Goal: Transaction & Acquisition: Purchase product/service

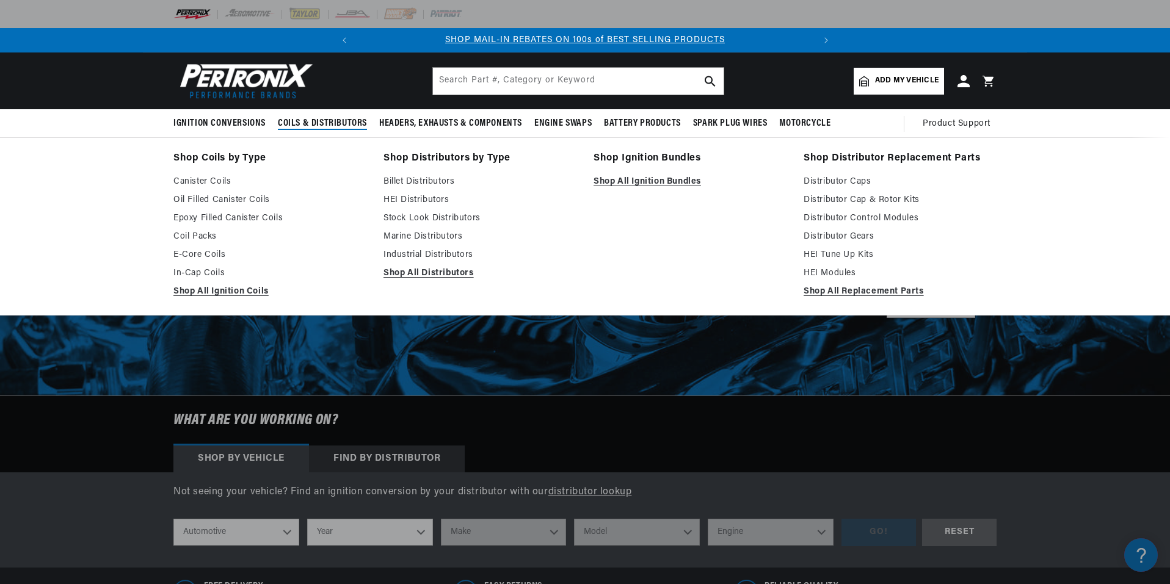
click at [346, 118] on span "Coils & Distributors" at bounding box center [322, 123] width 89 height 13
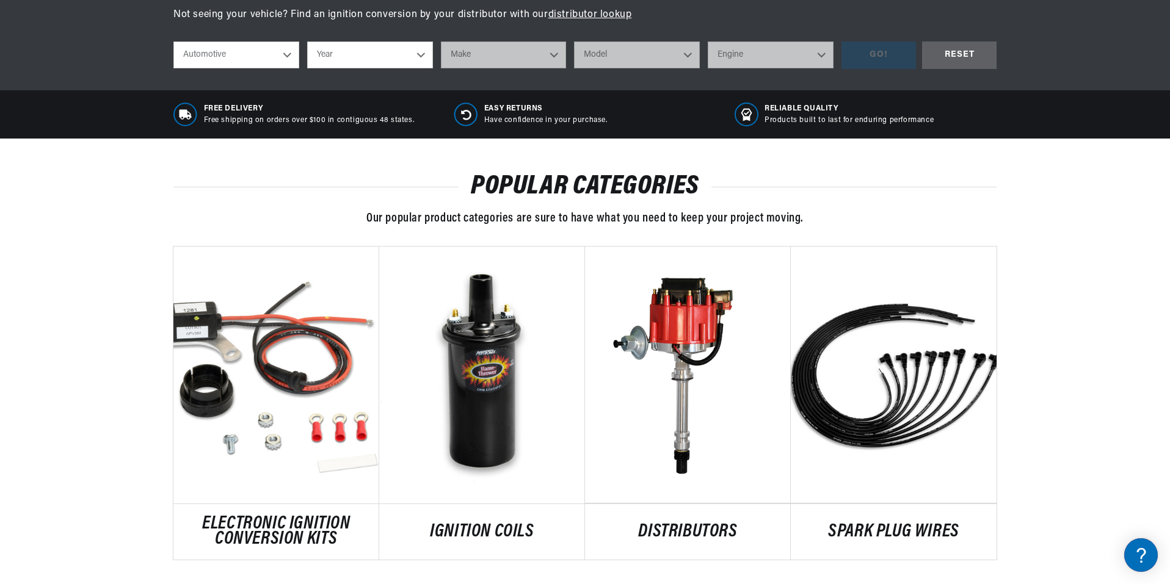
scroll to position [488, 0]
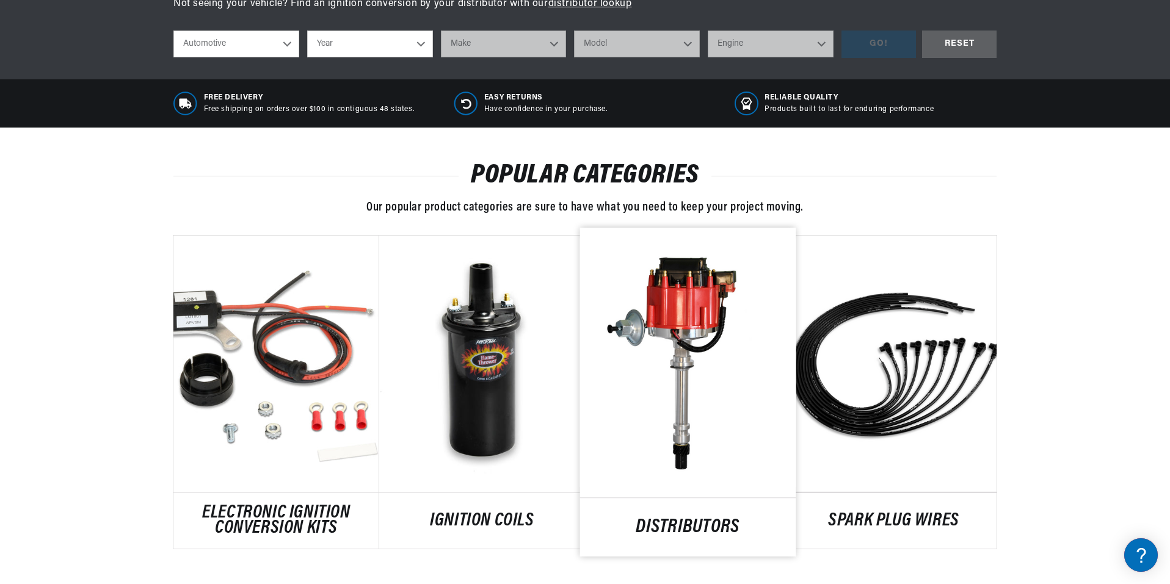
click at [679, 520] on link "DISTRIBUTORS" at bounding box center [688, 528] width 216 height 16
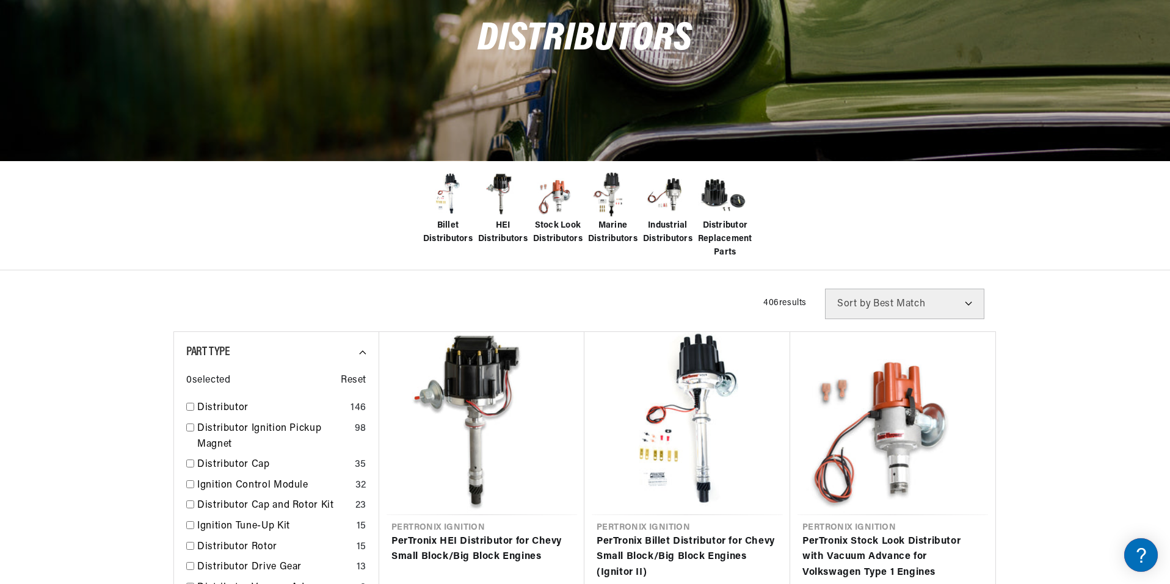
scroll to position [183, 0]
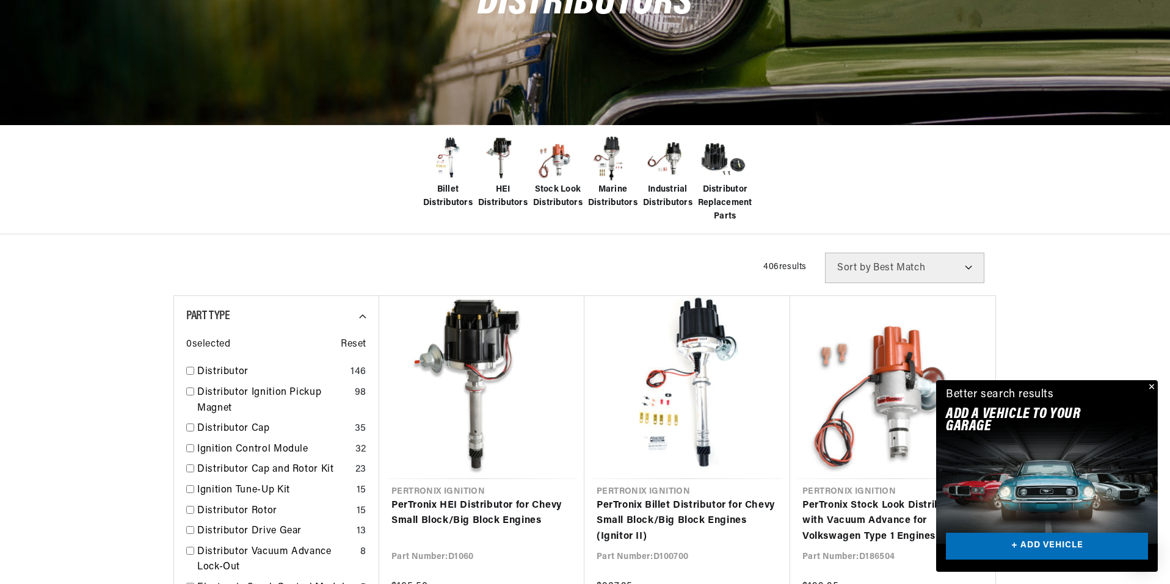
click at [1151, 389] on button "Close" at bounding box center [1150, 387] width 15 height 15
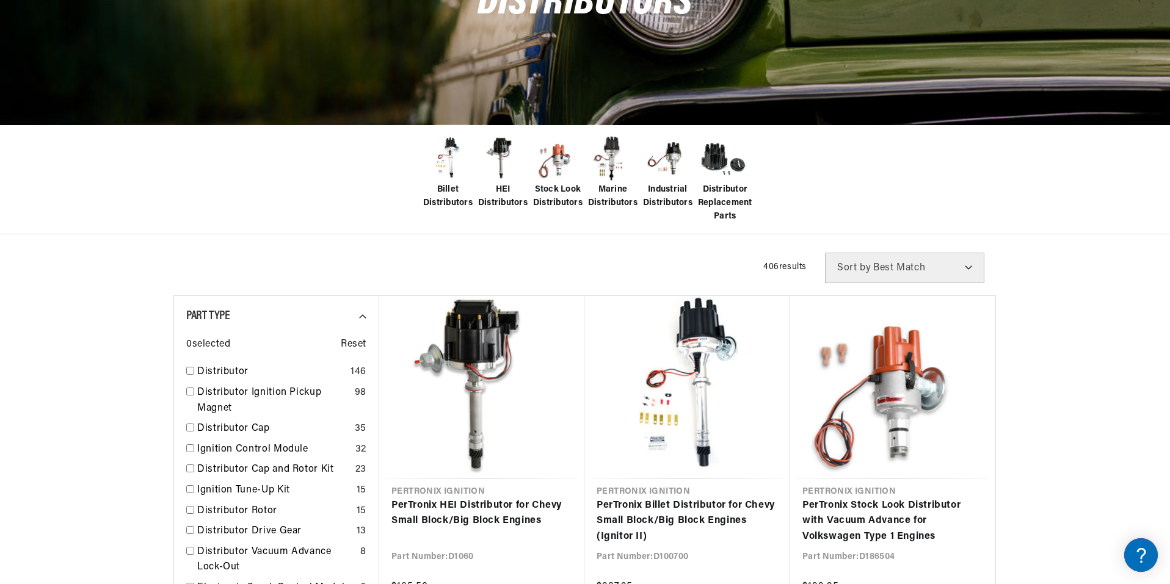
scroll to position [0, 456]
click at [969, 266] on select "Best Match Featured Name, A-Z Name, Z-A Price, Low to High Price, High to Low" at bounding box center [904, 268] width 159 height 31
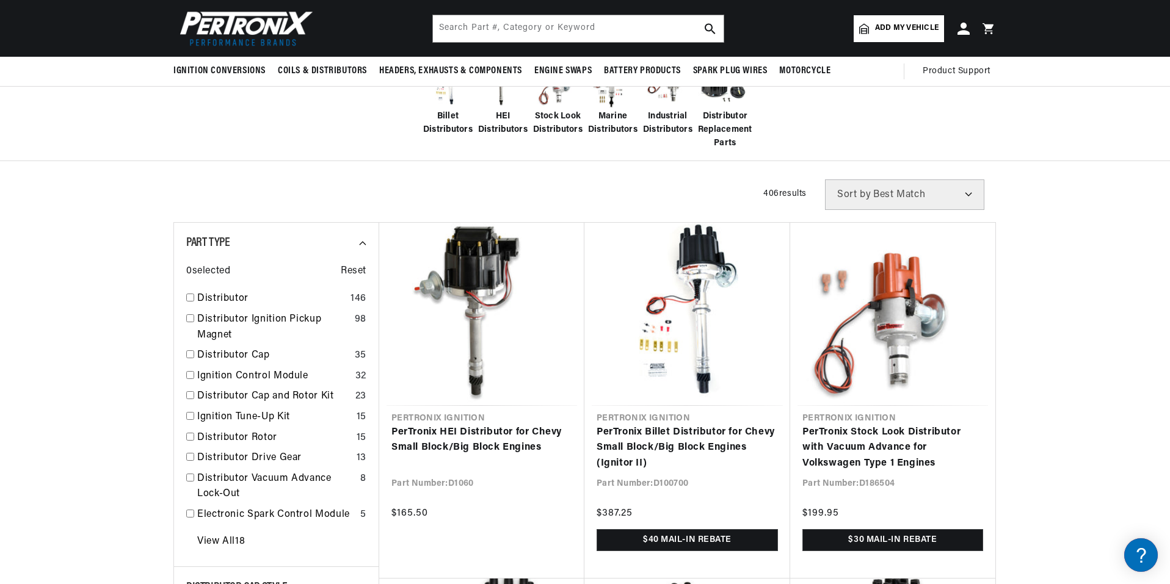
scroll to position [244, 0]
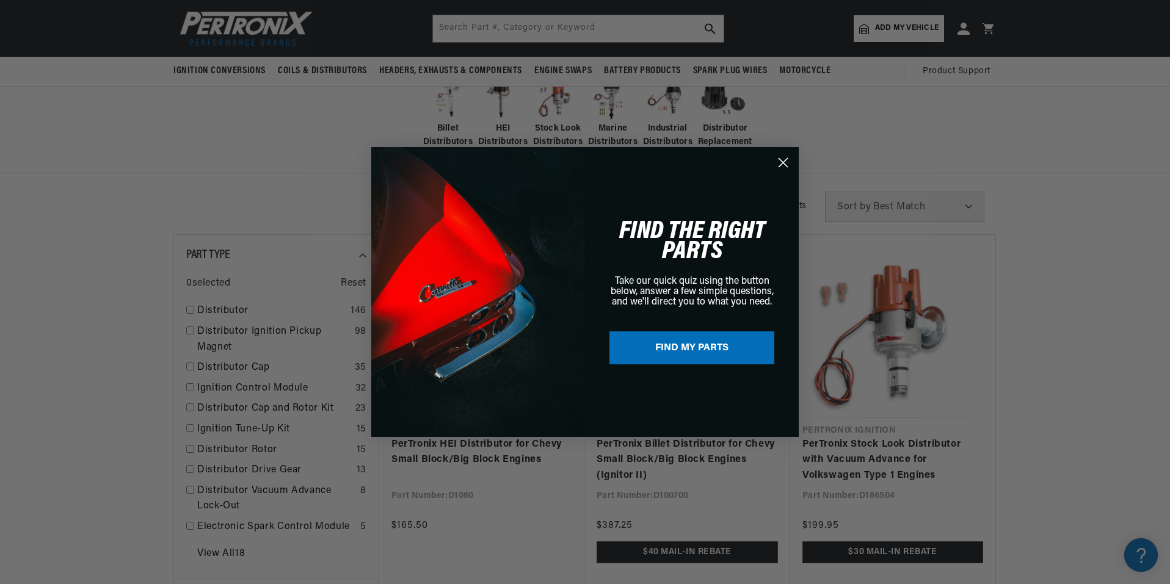
click at [219, 313] on div "Close dialog FIND THE RIGHT PARTS Take our quick quiz using the button below, a…" at bounding box center [585, 292] width 1170 height 584
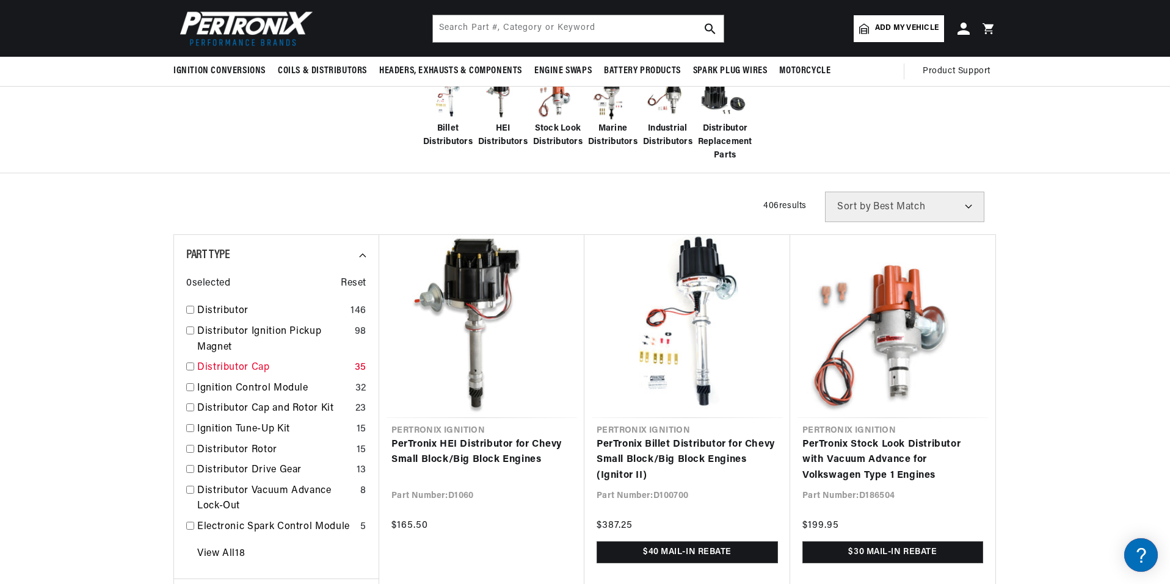
scroll to position [0, 456]
click at [225, 383] on link "Ignition Control Module" at bounding box center [273, 389] width 153 height 16
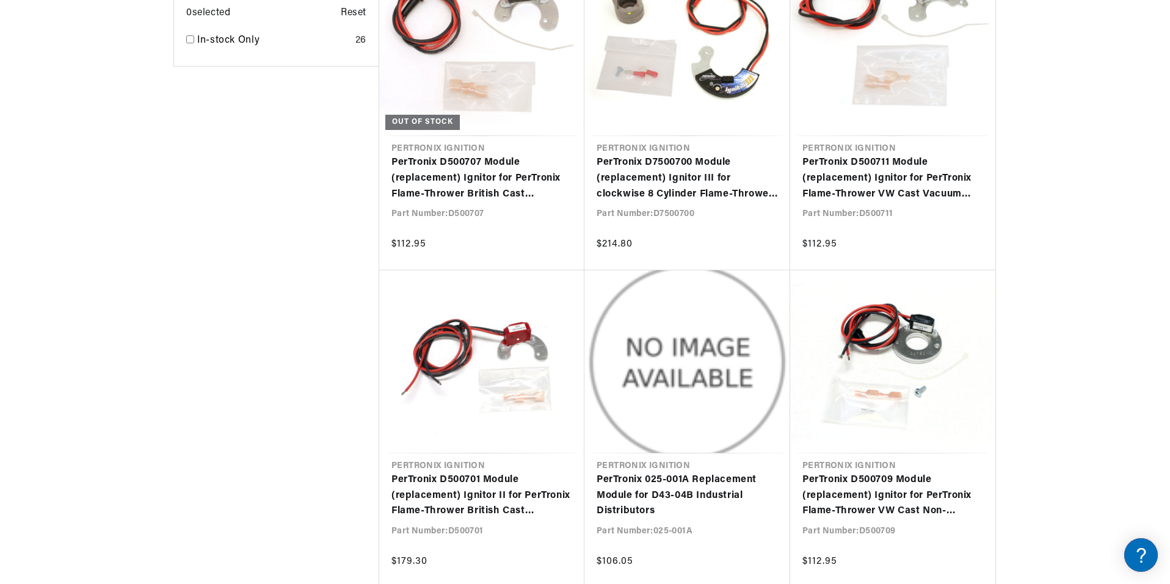
scroll to position [0, 456]
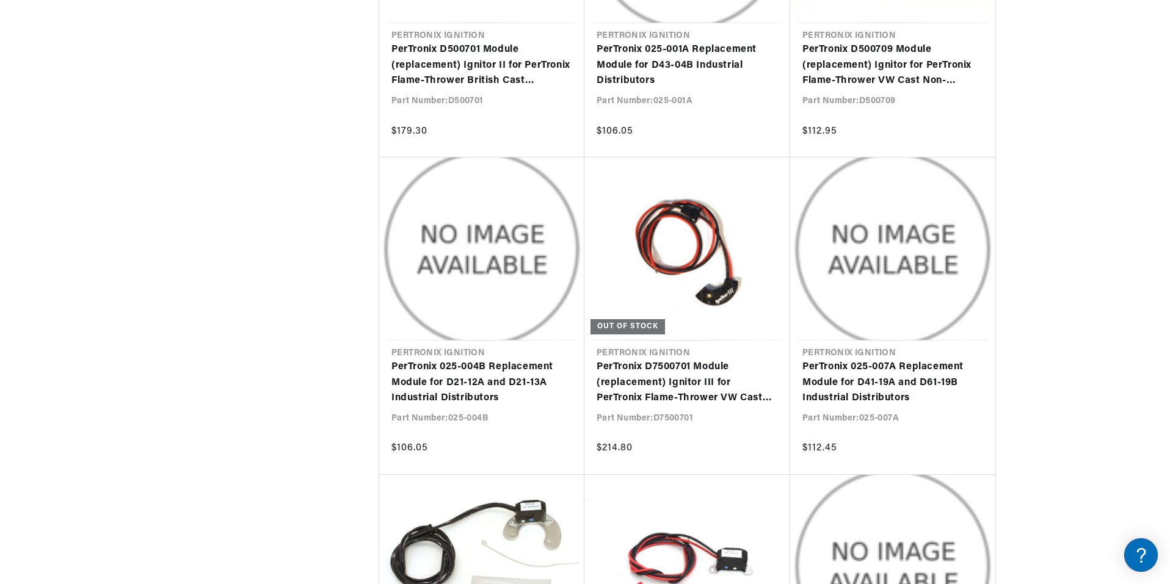
scroll to position [1648, 0]
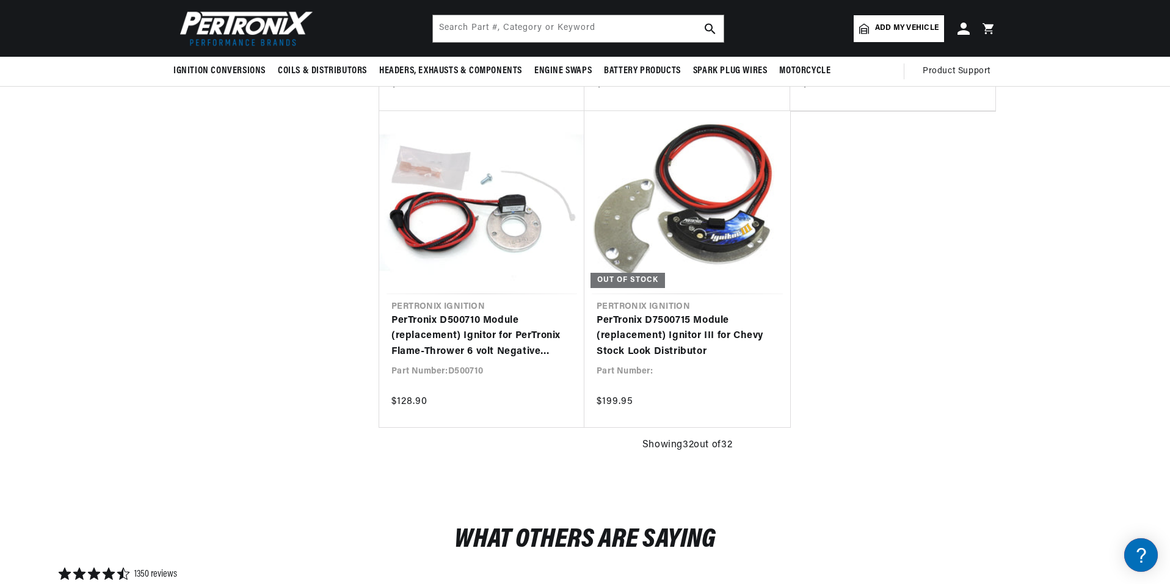
scroll to position [3113, 0]
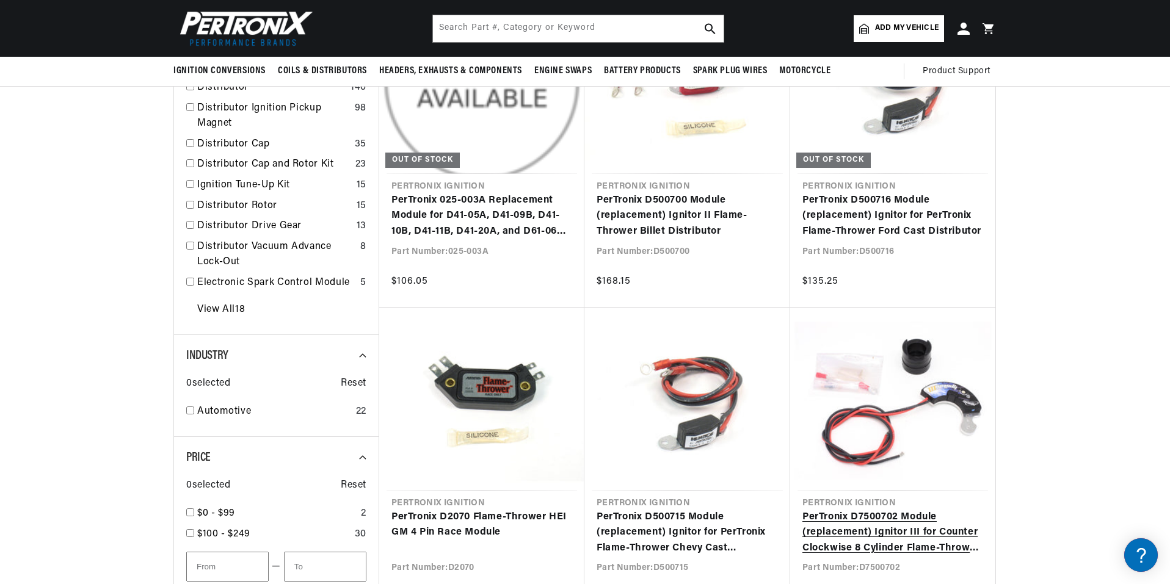
click at [897, 510] on link "PerTronix D7500702 Module (replacement) Ignitor III for Counter Clockwise 8 Cyl…" at bounding box center [892, 533] width 181 height 47
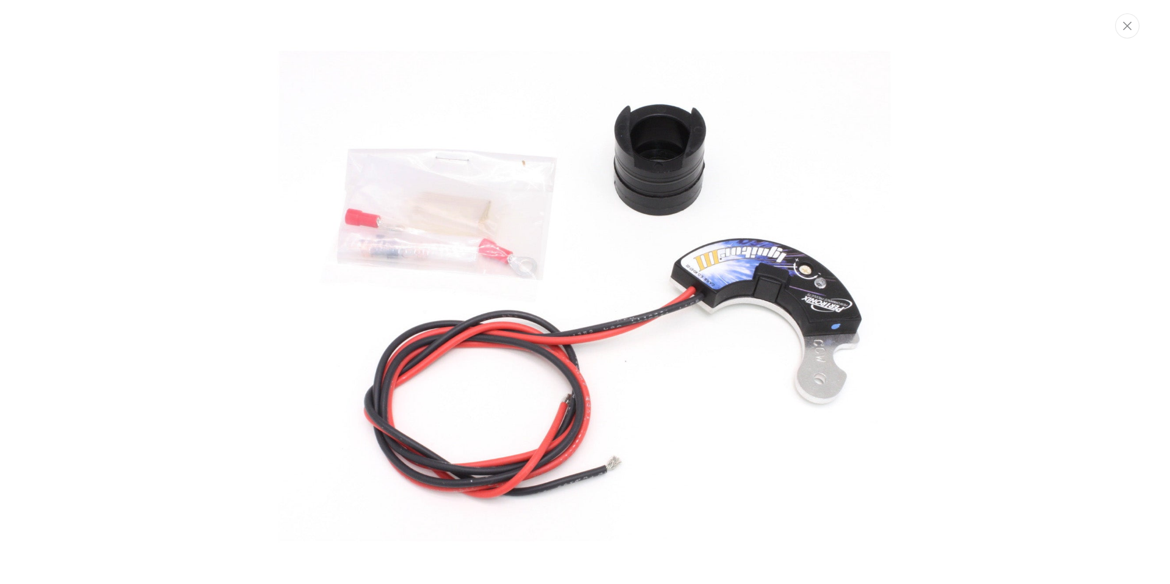
scroll to position [0, 456]
click at [35, 53] on div "Media gallery" at bounding box center [585, 292] width 1171 height 584
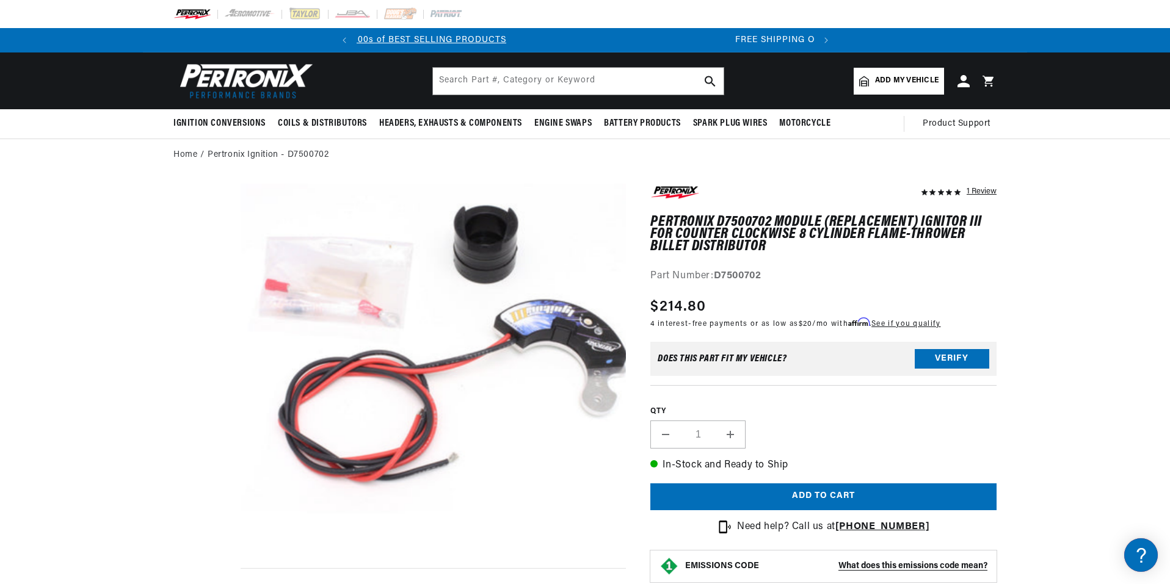
scroll to position [0, 0]
